Goal: Book appointment/travel/reservation

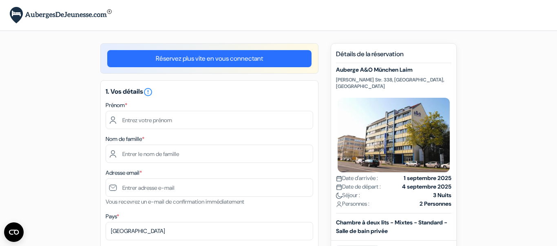
click at [428, 227] on div "Chambre à deux lits - Mixtes - Standard - Salle de bain privée" at bounding box center [393, 226] width 125 height 17
click at [378, 72] on h5 "Auberge A&O München Laim" at bounding box center [393, 69] width 115 height 7
click at [372, 55] on h5 "Détails de la réservation" at bounding box center [393, 56] width 115 height 13
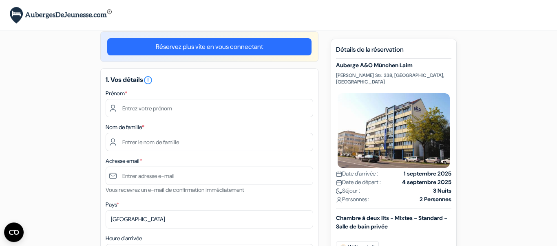
scroll to position [11, 0]
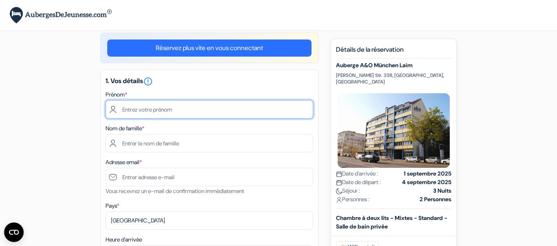
click at [151, 110] on input "text" at bounding box center [209, 109] width 207 height 18
type input "[PERSON_NAME]"
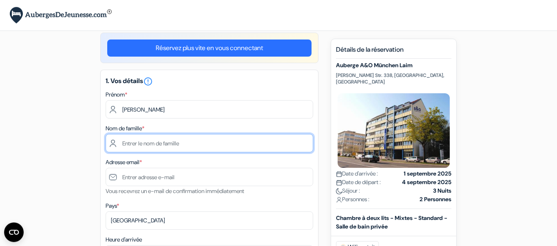
click at [156, 145] on input "text" at bounding box center [209, 143] width 207 height 18
type input "francois"
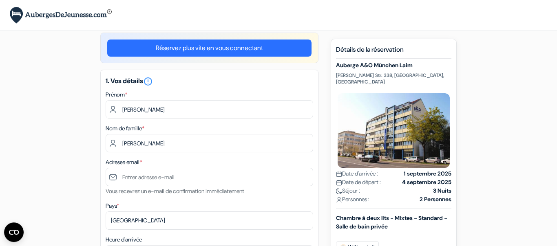
click at [152, 163] on div "Adresse email * Vous recevrez un e-mail de confirmation immédiatement" at bounding box center [209, 176] width 207 height 39
click at [140, 160] on label "Adresse email *" at bounding box center [124, 162] width 36 height 9
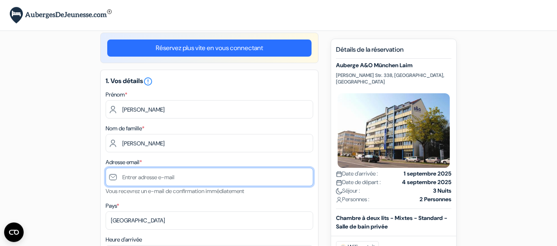
click at [135, 181] on input "text" at bounding box center [209, 177] width 207 height 18
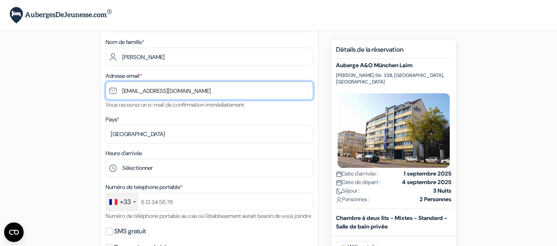
scroll to position [108, 0]
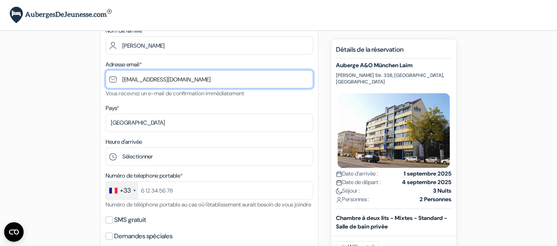
type input "[EMAIL_ADDRESS][DOMAIN_NAME]"
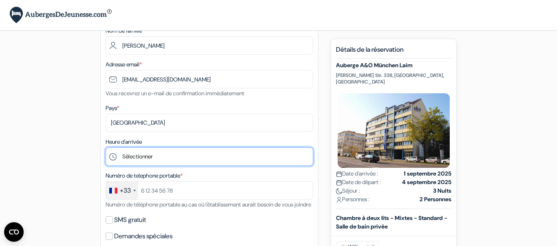
click at [106, 148] on select "Sélectionner 1:00 2:00 3:00 4:00 5:00 6:00 7:00 8:00 9:00 10:00 11:00 12:00 13:…" at bounding box center [209, 157] width 207 height 18
select select "17"
click option "17:00" at bounding box center [0, 0] width 0 height 0
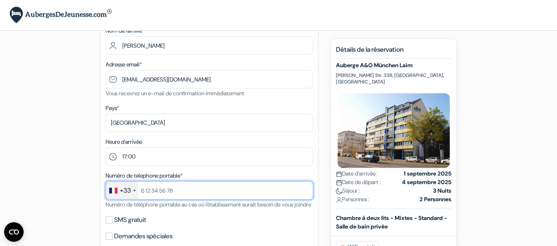
click at [178, 189] on input "text" at bounding box center [209, 190] width 207 height 18
type input "0777802570"
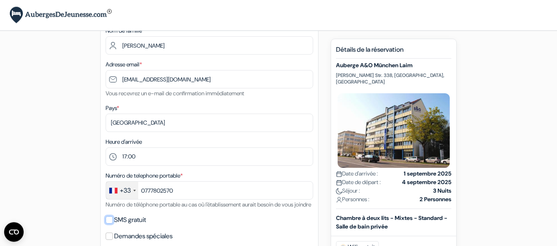
click at [110, 224] on input "SMS gratuit" at bounding box center [109, 219] width 7 height 7
checkbox input "true"
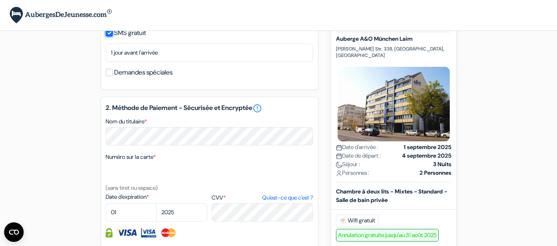
scroll to position [298, 0]
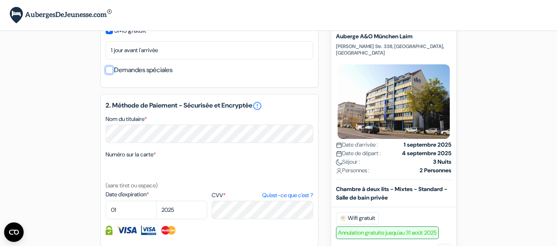
click at [110, 74] on input "Demandes spéciales" at bounding box center [109, 69] width 7 height 7
checkbox input "true"
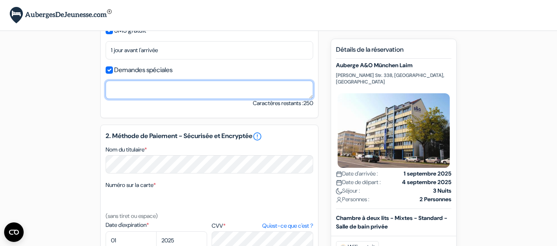
click at [124, 99] on textarea "Nom du titulaire *" at bounding box center [209, 90] width 207 height 18
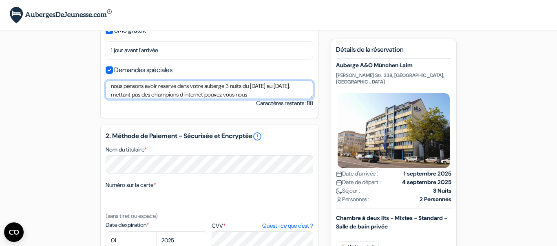
scroll to position [10, 0]
click at [163, 96] on textarea "nous pensons avoir reserve dans votre auberge 3 nuits du 1 au 4 septembre 2025.…" at bounding box center [209, 90] width 207 height 18
click at [218, 99] on textarea "nous pensons avoir reserve dans votre auberge 3 nuits du 1 au 4 septembre 2025.…" at bounding box center [209, 90] width 207 height 18
click at [160, 96] on textarea "nous pensons avoir reserve dans votre auberge 3 nuits du 1 au 4 septembre 2025.…" at bounding box center [209, 90] width 207 height 18
click at [172, 96] on textarea "nous pensons avoir reserve dans votre auberge 3 nuits du 1 au 4 septembre 2025.…" at bounding box center [209, 90] width 207 height 18
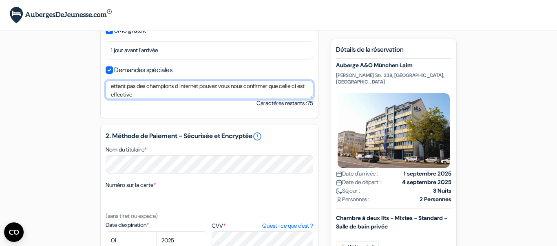
click at [166, 97] on textarea "nous pensons avoir reserve dans votre auberge 3 nuits du 1 au 4 septembre 2025.…" at bounding box center [209, 90] width 207 height 18
click at [165, 97] on textarea "nous pensons avoir reserve dans votre auberge 3 nuits du 1 au 4 septembre 2025.…" at bounding box center [209, 90] width 207 height 18
click at [170, 99] on textarea "nous pensons avoir reserve dans votre auberge 3 nuits du 1 au 4 septembre 2025.…" at bounding box center [209, 90] width 207 height 18
click at [204, 99] on textarea "nous pensons avoir reserve dans votre auberge 3 nuits du 1 au 4 septembre 2025.…" at bounding box center [209, 90] width 207 height 18
click at [214, 99] on textarea "nous pensons avoir reserve dans votre auberge 3 nuits du 1 au 4 septembre 2025.…" at bounding box center [209, 90] width 207 height 18
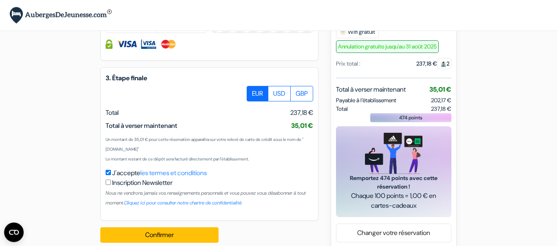
scroll to position [536, 0]
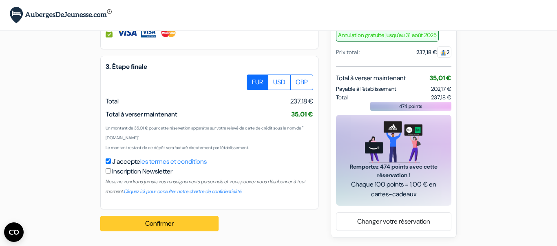
type textarea "nous pensons avoir reserve dans votre auberge 3 nuits du 1 au 4 septembre 2025.…"
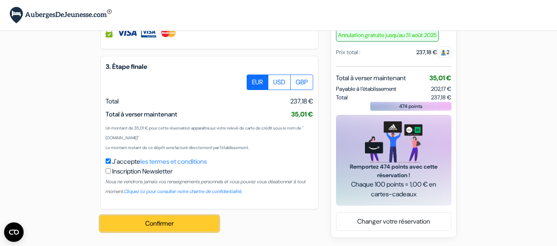
click at [154, 227] on button "Confirmer Loading..." at bounding box center [159, 223] width 118 height 15
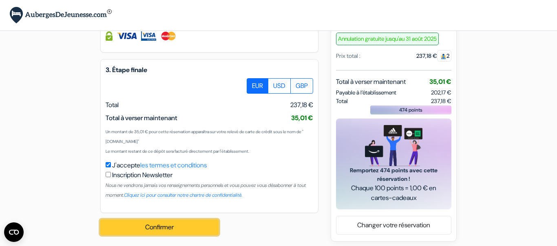
click at [163, 235] on button "Confirmer Loading..." at bounding box center [159, 227] width 118 height 15
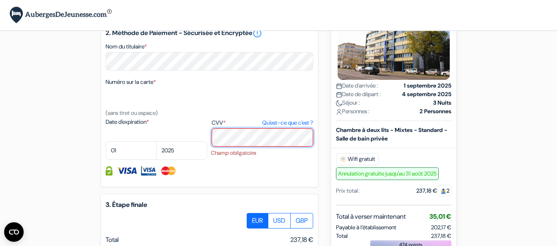
scroll to position [396, 0]
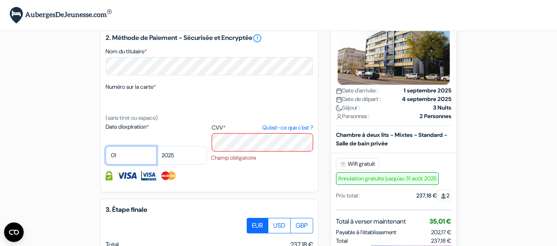
click at [106, 146] on select "01 02 03 04 05 06 07 08 09 10 11 12" at bounding box center [131, 155] width 51 height 18
click option "02" at bounding box center [0, 0] width 0 height 0
click at [106, 146] on select "01 02 03 04 05 06 07 08 09 10 11 12" at bounding box center [131, 155] width 51 height 18
click at [156, 187] on div "2. Méthode de Paiement - Sécurisée et Encryptée error_outline Nom du titulaire …" at bounding box center [209, 109] width 218 height 166
click at [106, 146] on select "01 02 03 04 05 06 07 08 09 10 11 12" at bounding box center [131, 155] width 51 height 18
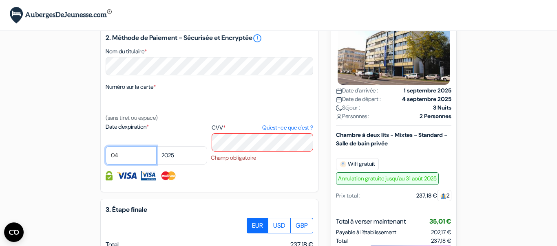
click option "04" at bounding box center [0, 0] width 0 height 0
click at [106, 146] on select "01 02 03 04 05 06 07 08 09 10 11 12" at bounding box center [131, 155] width 51 height 18
select select "02"
click option "02" at bounding box center [0, 0] width 0 height 0
click at [156, 146] on select "2025 2026 2027 2028 2029 2030 2031 2032 2033 2034 2035 2036 2037 2038 2039 2040…" at bounding box center [181, 155] width 51 height 18
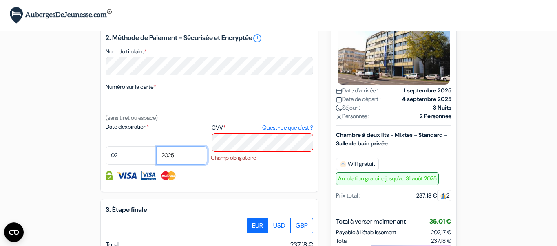
select select "2028"
click option "2028" at bounding box center [0, 0] width 0 height 0
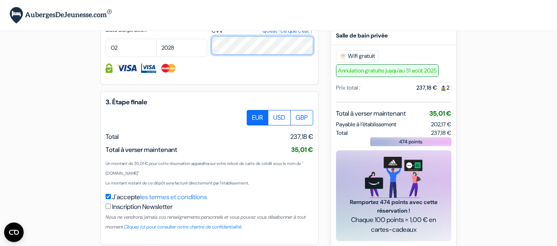
scroll to position [538, 0]
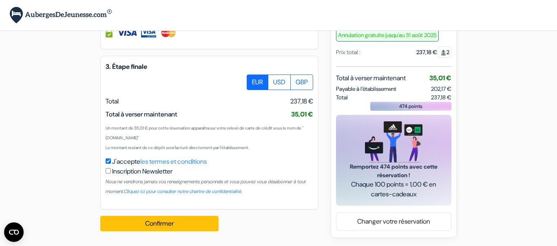
click at [108, 174] on input "checkbox" at bounding box center [108, 170] width 5 height 5
click at [109, 170] on input "checkbox" at bounding box center [108, 170] width 5 height 5
checkbox input "false"
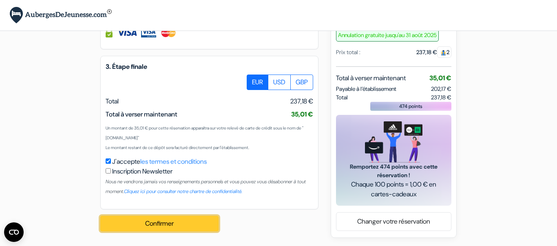
click at [176, 224] on button "Confirmer Loading..." at bounding box center [159, 223] width 118 height 15
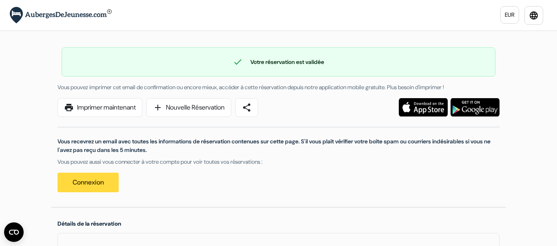
scroll to position [12, 0]
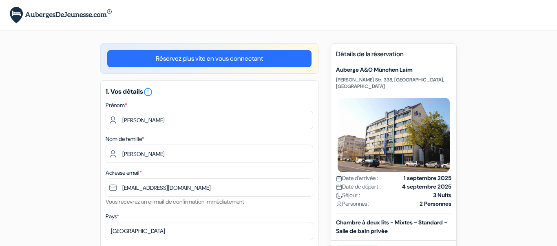
select select "17"
select select "02"
select select "2028"
